Goal: Task Accomplishment & Management: Complete application form

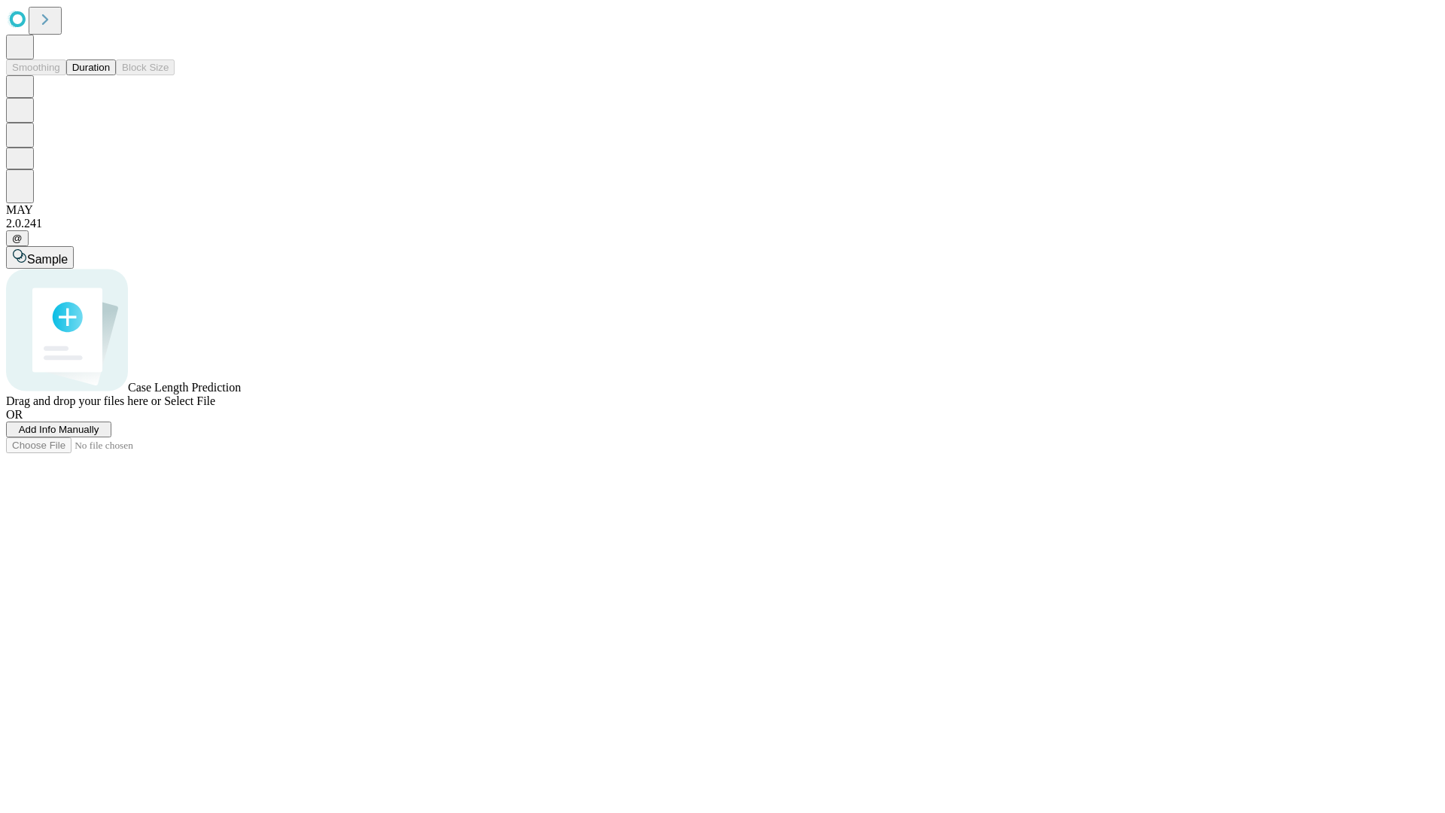
click at [110, 75] on button "Duration" at bounding box center [91, 67] width 50 height 16
click at [99, 435] on span "Add Info Manually" at bounding box center [59, 429] width 81 height 11
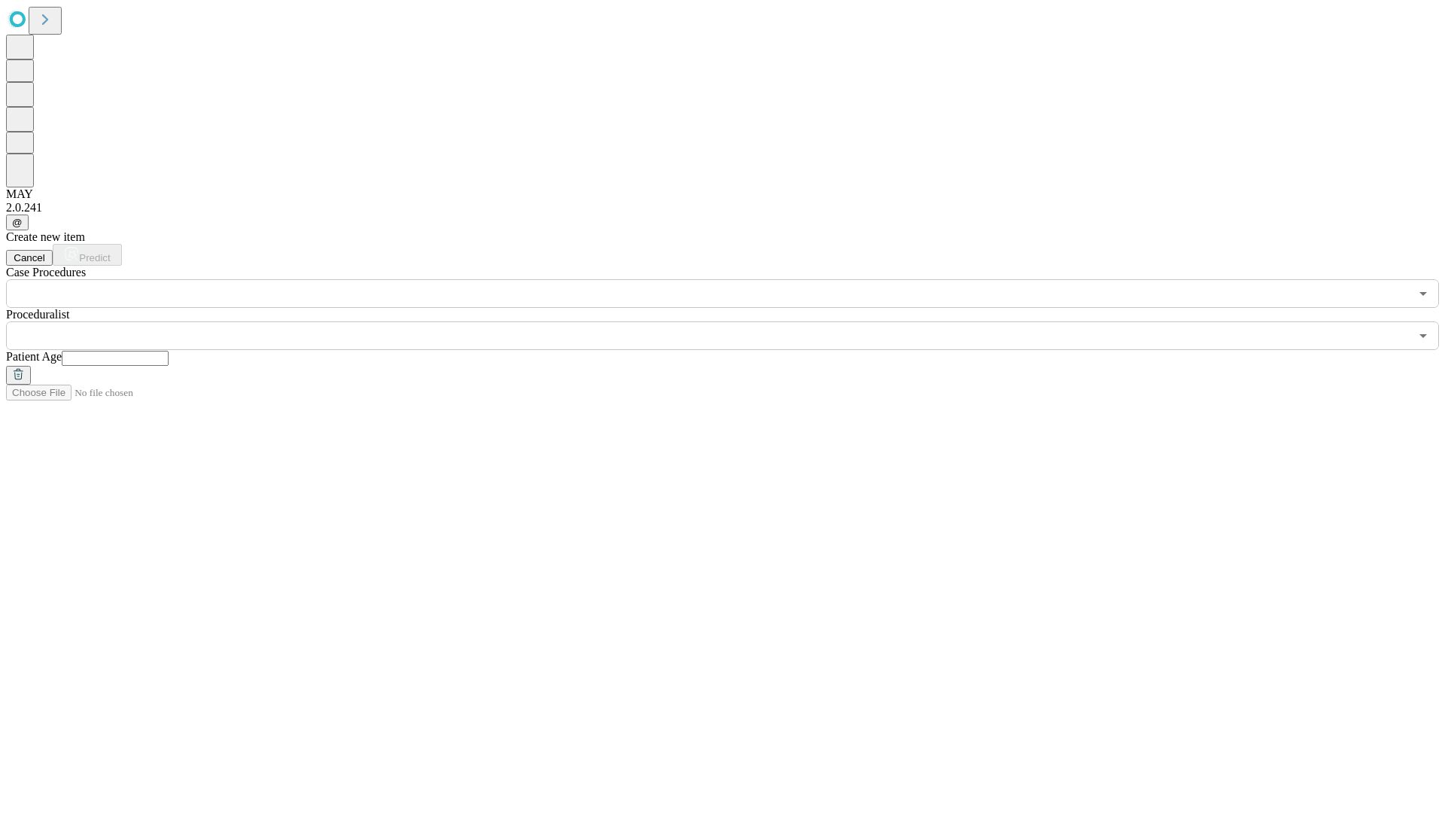
click at [169, 351] on input "text" at bounding box center [115, 358] width 107 height 15
type input "*"
click at [733, 321] on input "text" at bounding box center [708, 335] width 1404 height 29
